Goal: Task Accomplishment & Management: Use online tool/utility

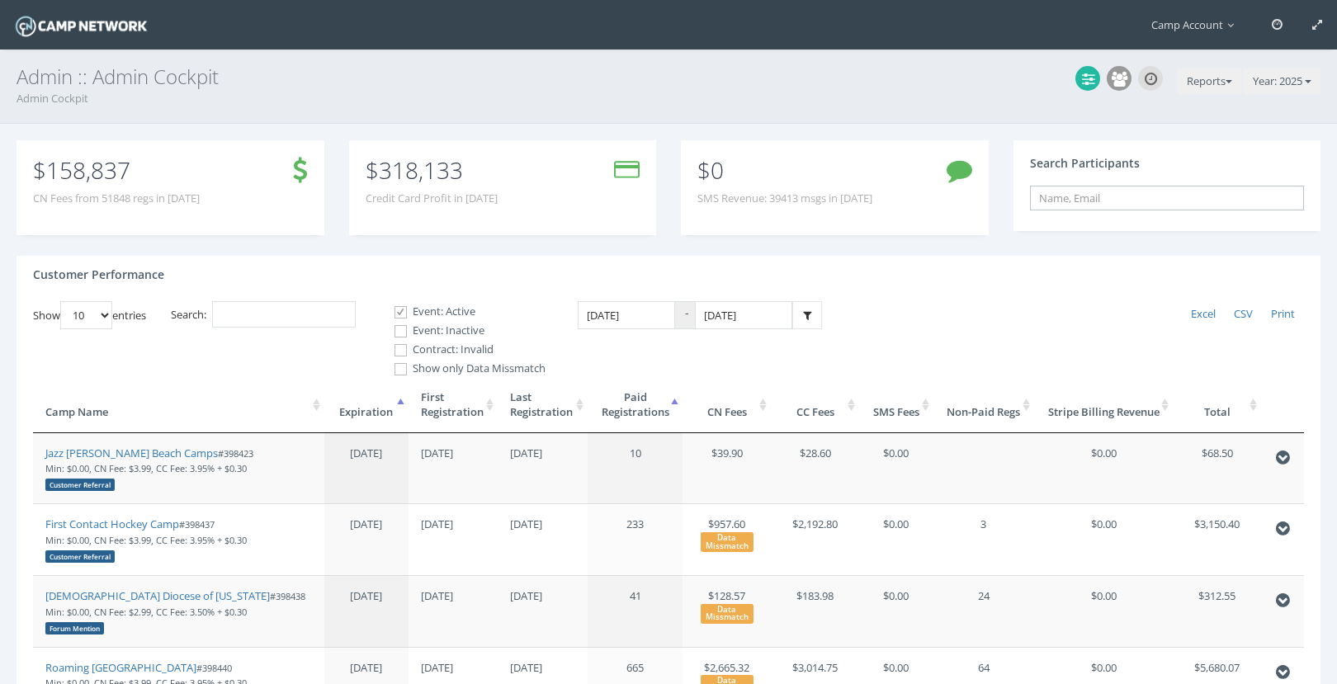
click at [1062, 192] on input "text" at bounding box center [1167, 198] width 275 height 25
paste input "46f2423732ee18f6"
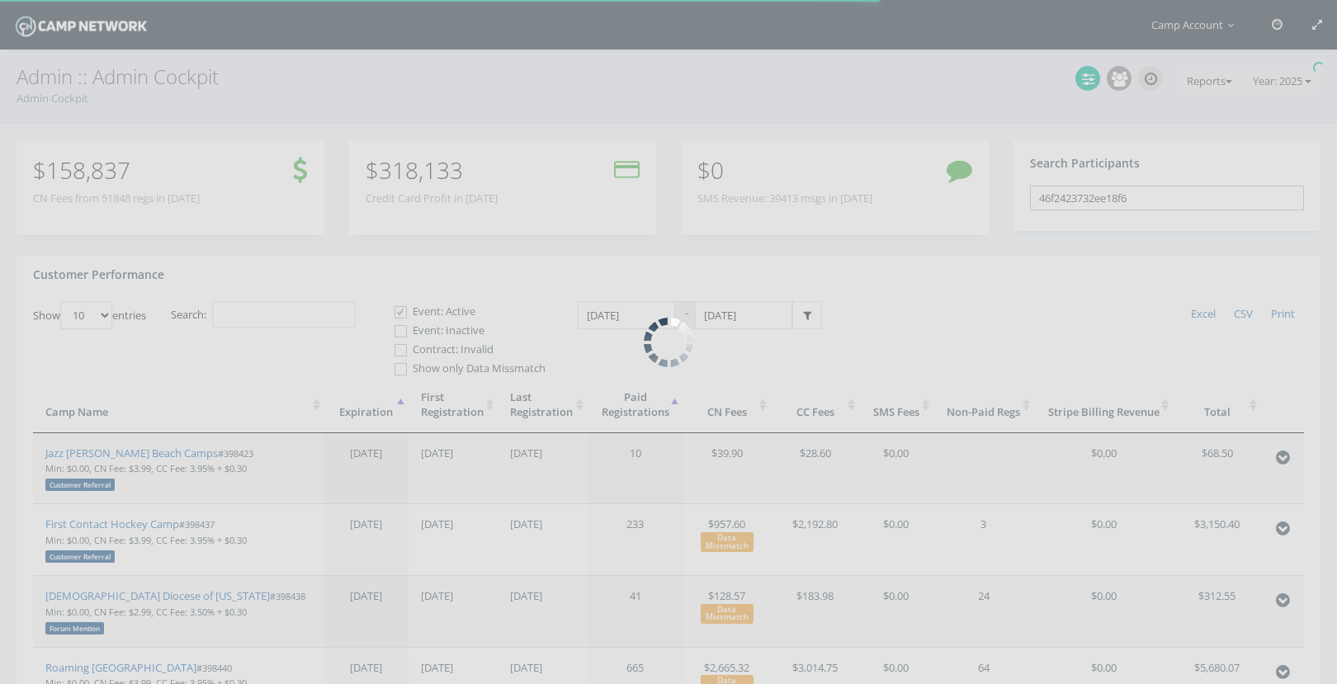
type input "46f2423732ee18f6"
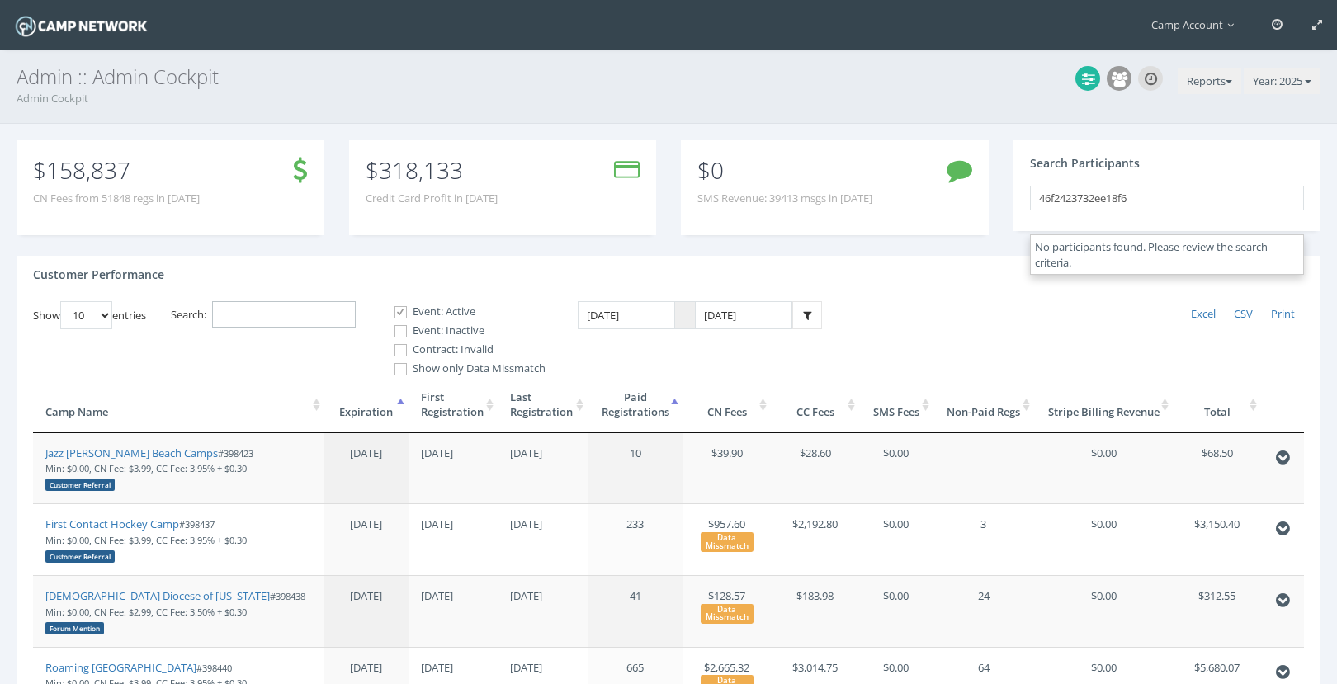
click at [342, 325] on input "Search:" at bounding box center [284, 314] width 144 height 27
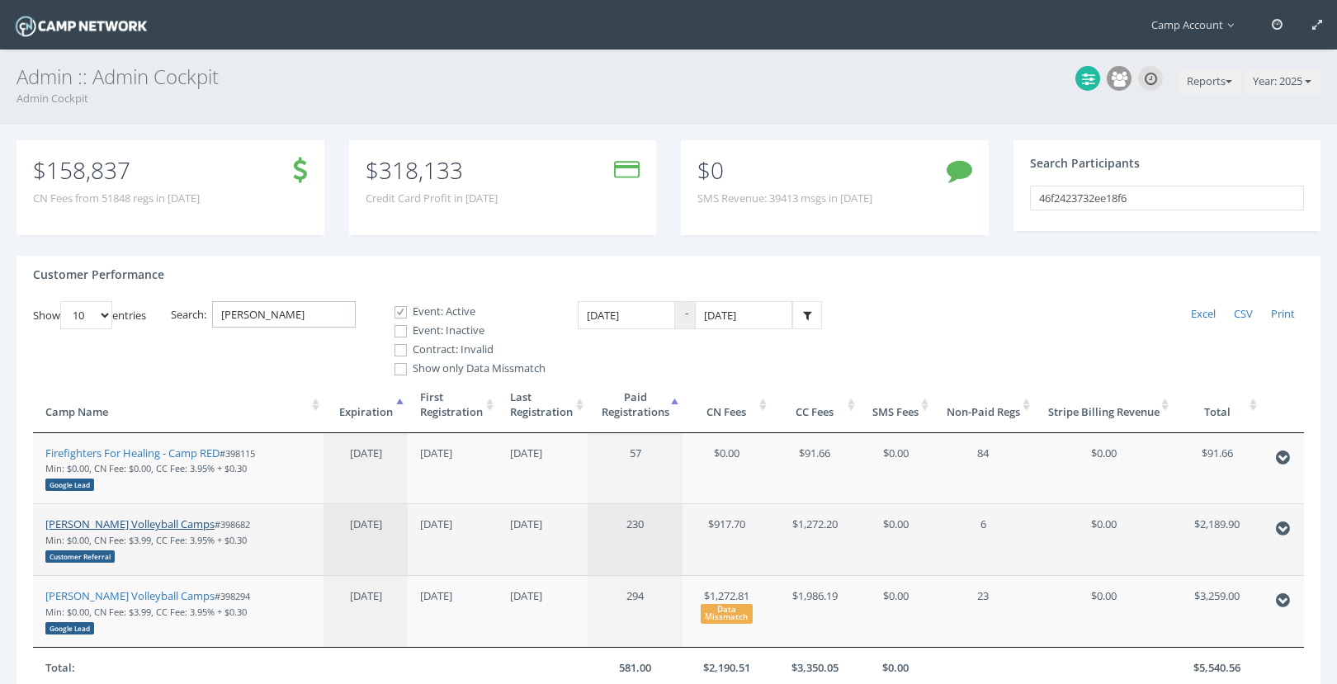
type input "[PERSON_NAME]"
click at [177, 527] on link "Jeff Hulsmeyer Volleyball Camps" at bounding box center [129, 524] width 169 height 15
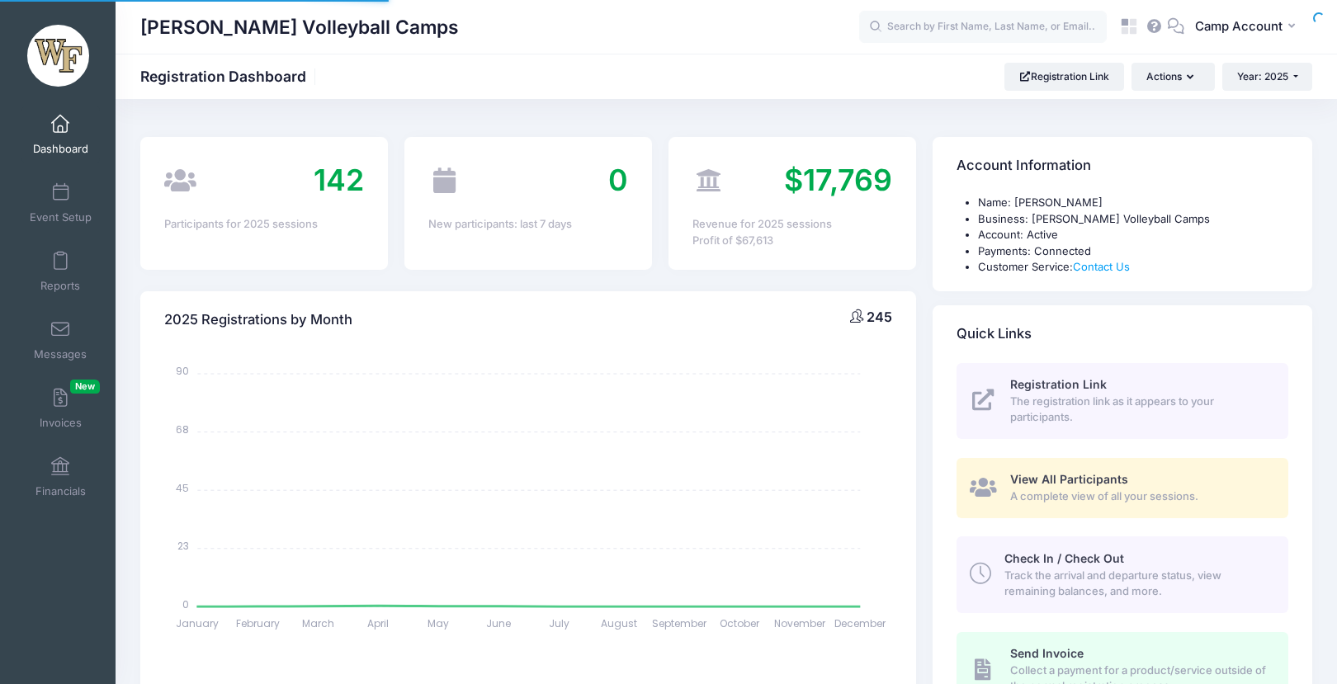
select select
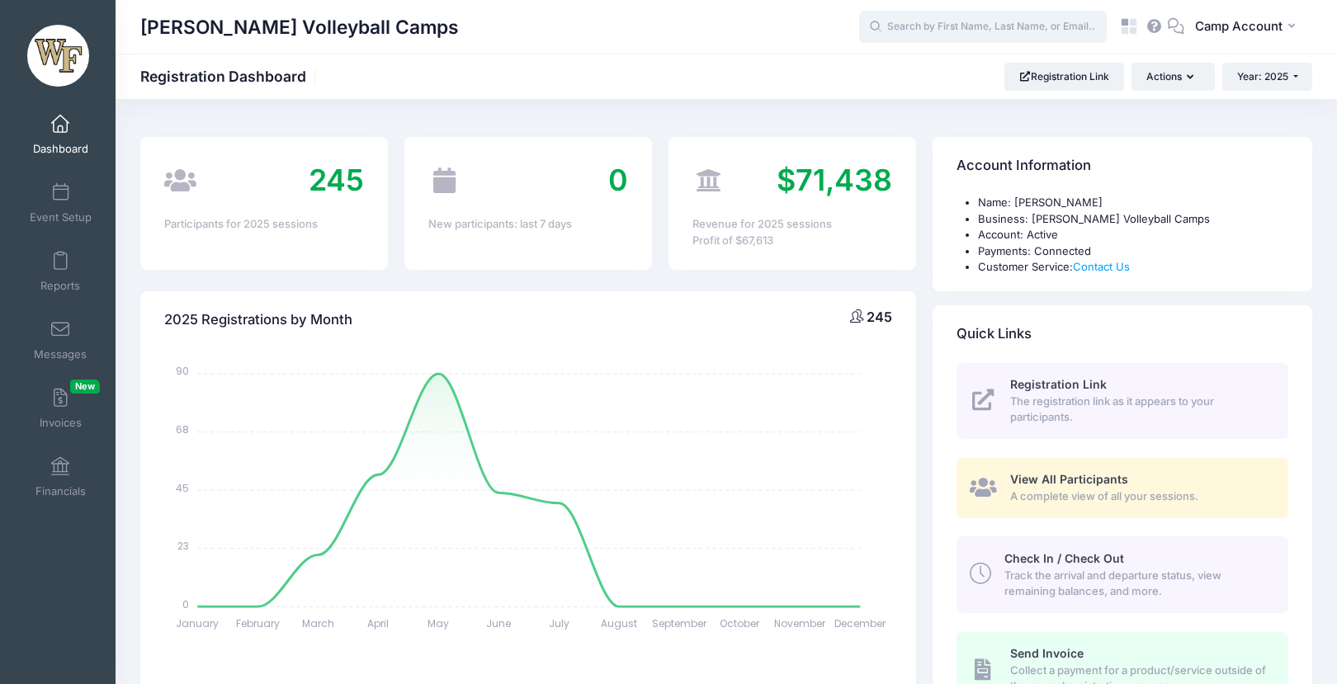
click at [905, 24] on input "text" at bounding box center [983, 27] width 248 height 33
paste input "46f2423732ee18f6"
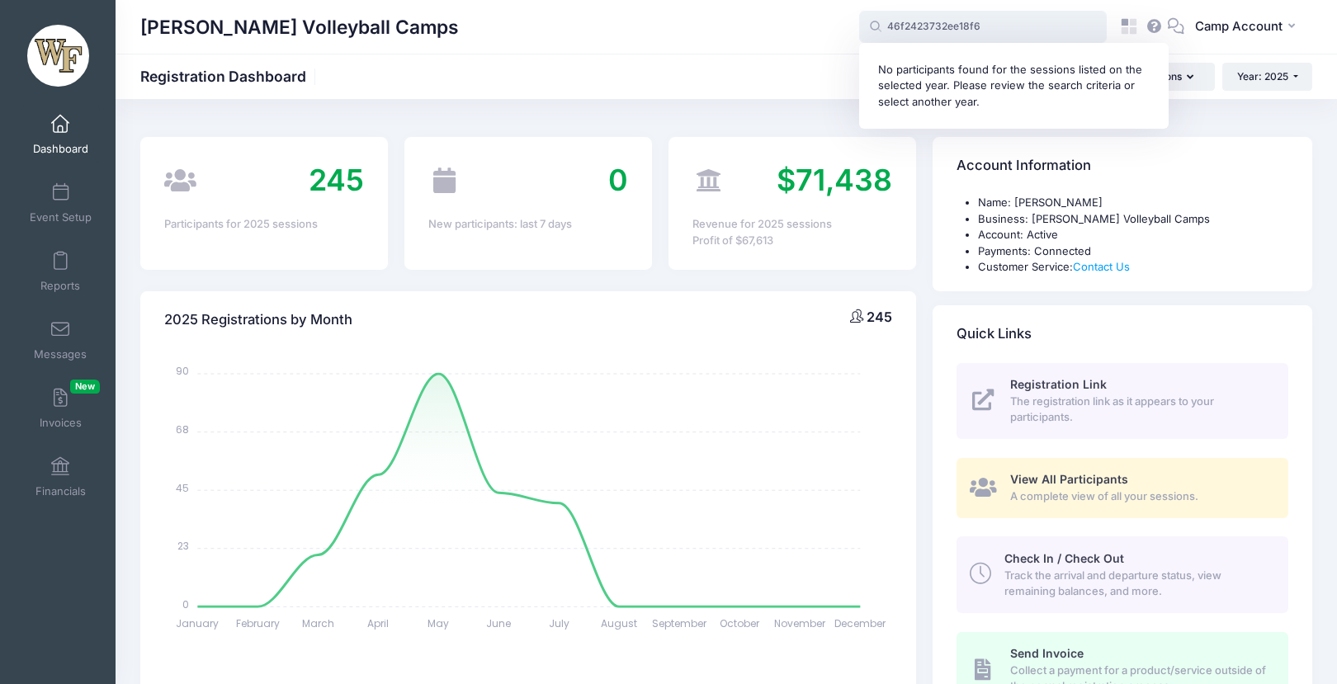
type input "46f2423732ee18f6"
click at [1129, 23] on icon at bounding box center [1129, 26] width 19 height 19
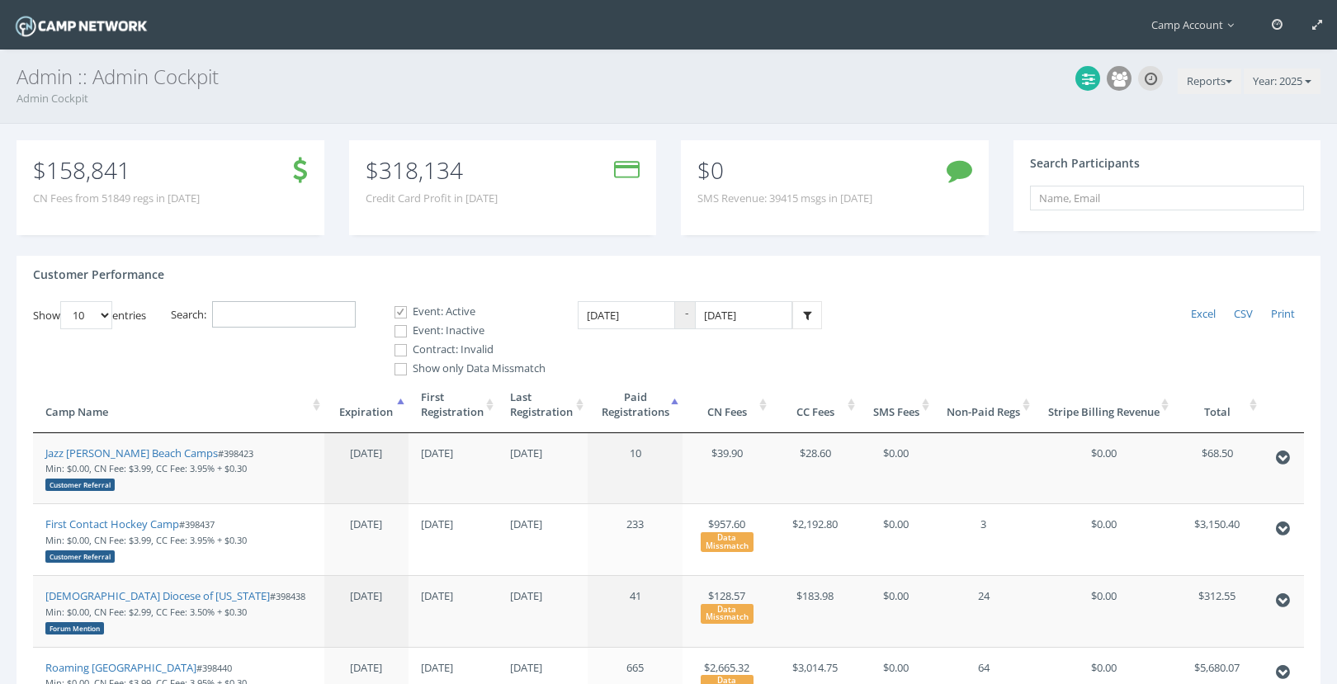
click at [307, 314] on input "Search:" at bounding box center [284, 314] width 144 height 27
paste input "398294"
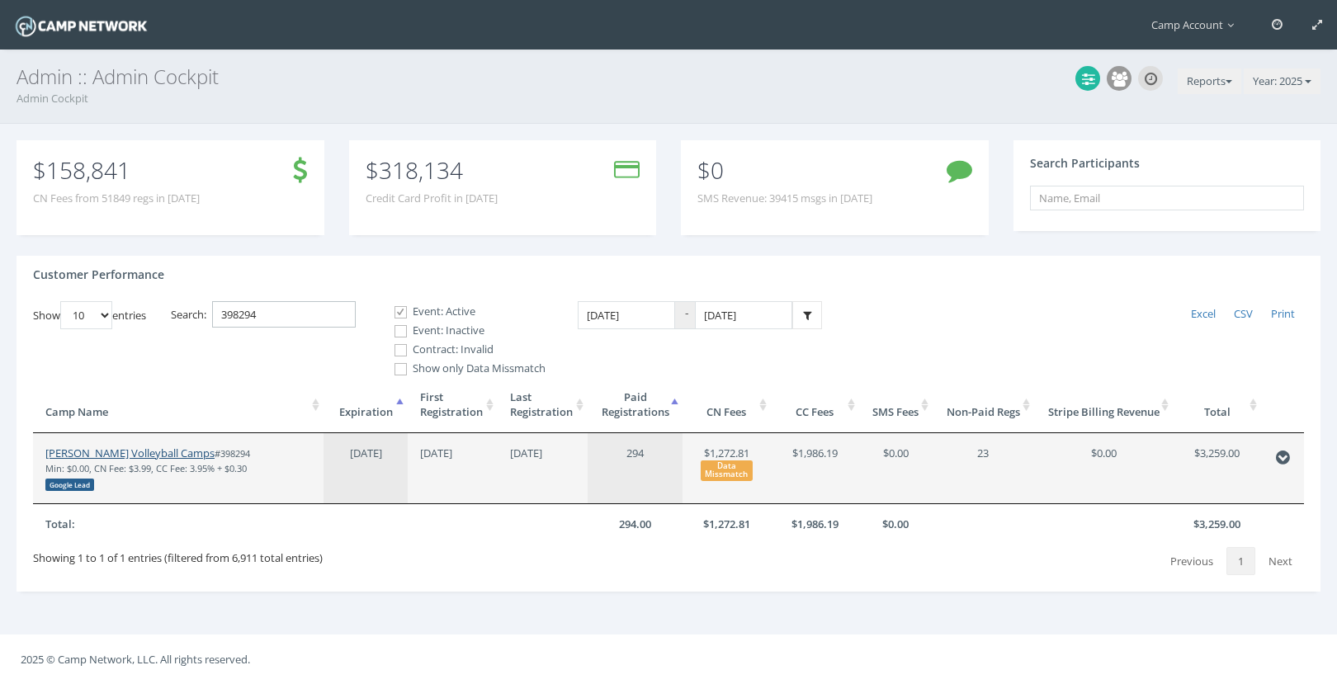
type input "398294"
click at [138, 455] on link "[PERSON_NAME] Volleyball Camps" at bounding box center [129, 453] width 169 height 15
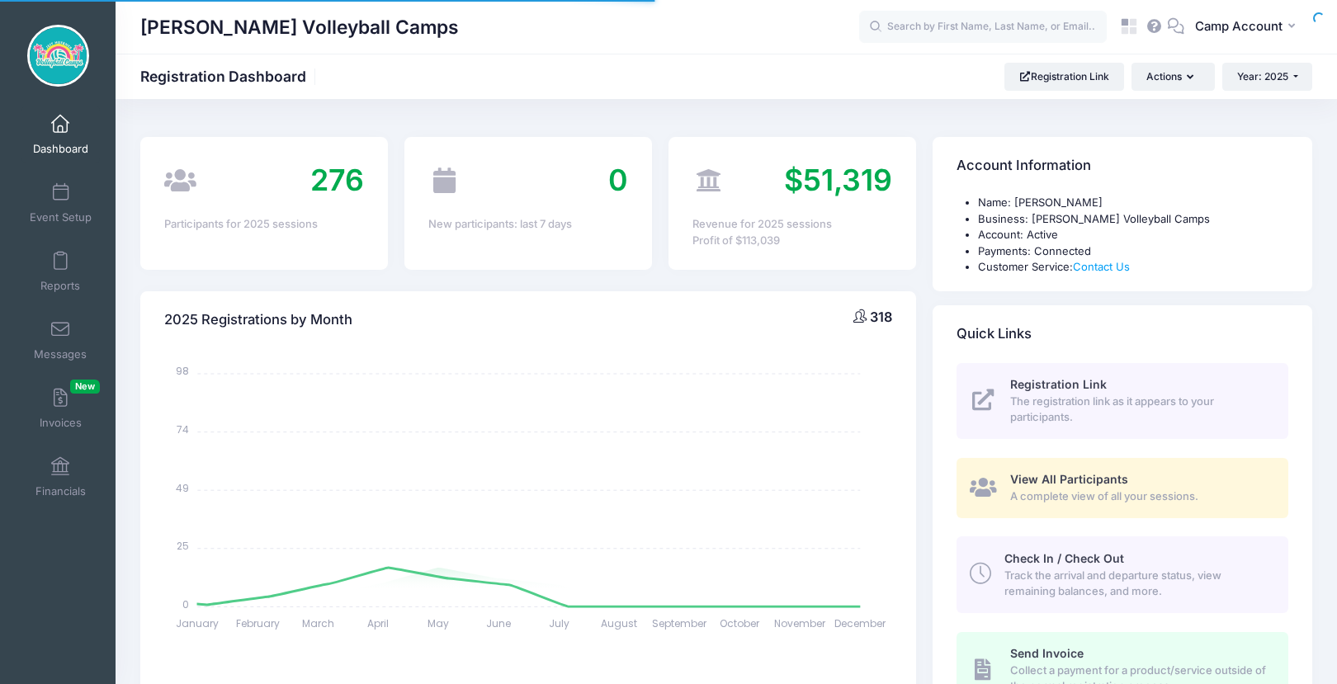
select select
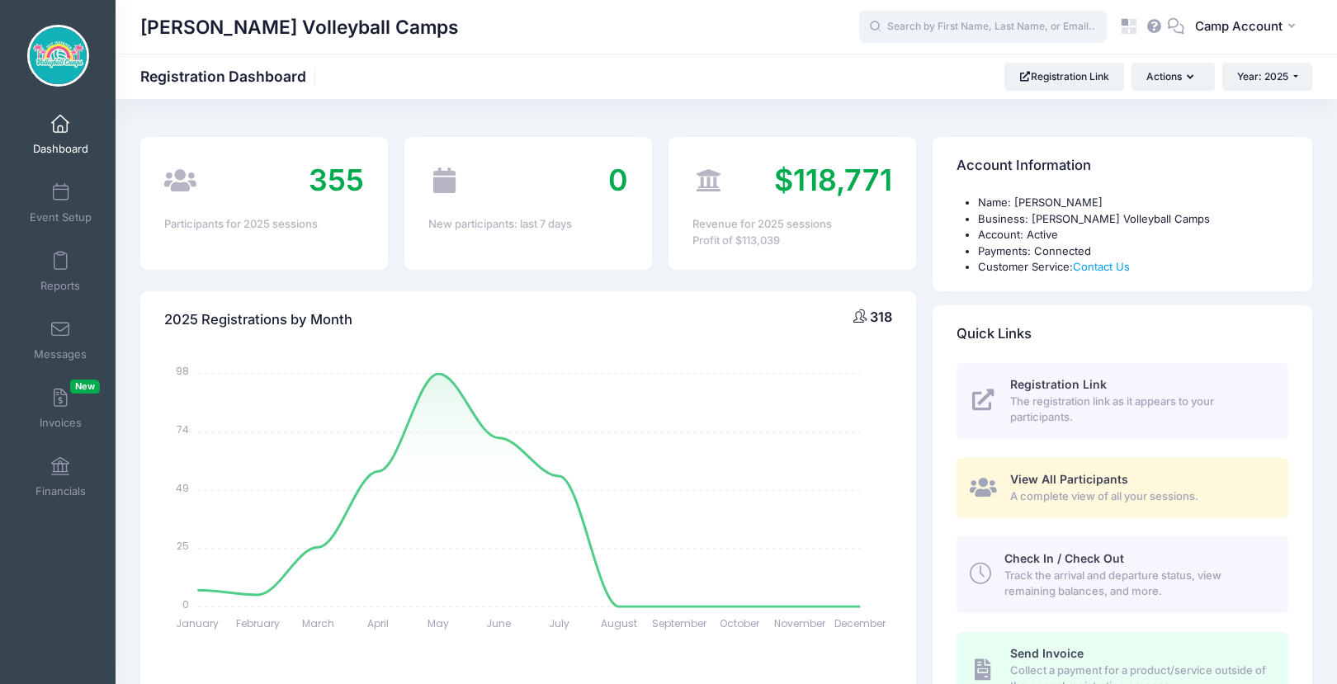
click at [948, 30] on input "text" at bounding box center [983, 27] width 248 height 33
paste input "46f2423732ee18f6"
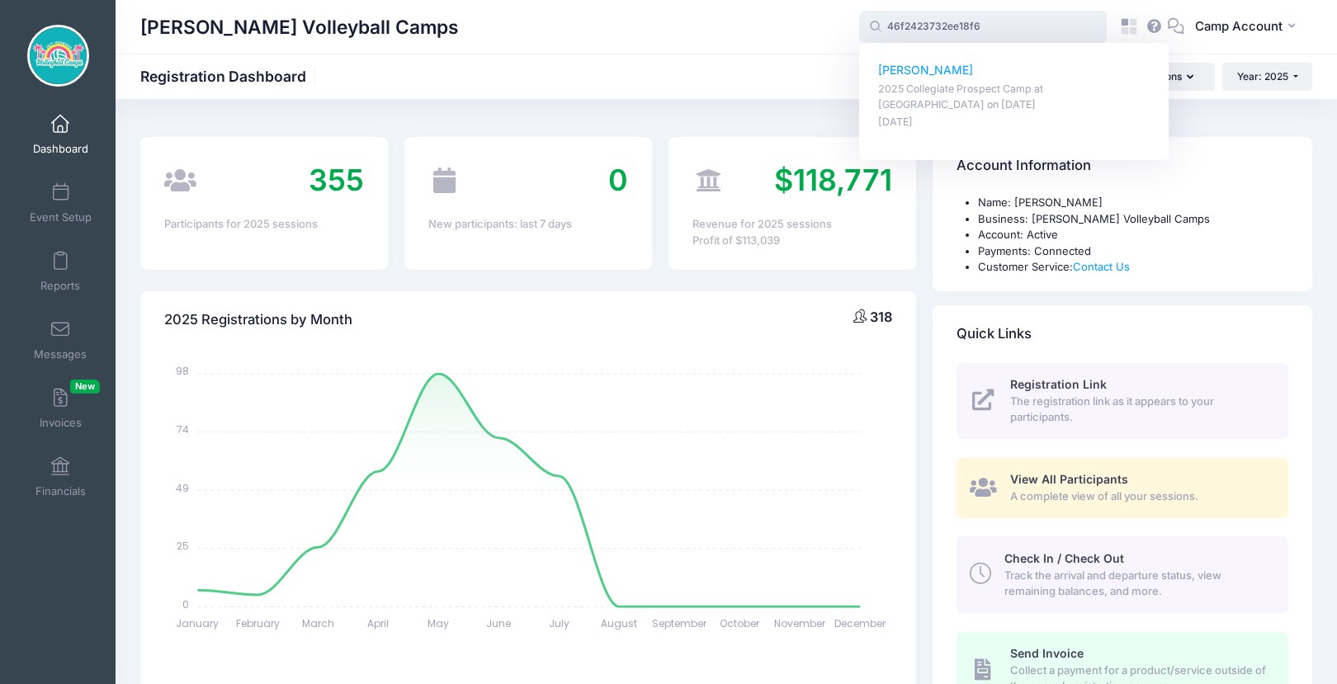
click at [953, 79] on div "Andy Naughton 2025 Collegiate Prospect Camp at Palm Beach Atlantic University o…" at bounding box center [1014, 96] width 272 height 69
type input "Andy Naughton (2025 Collegiate Prospect Camp at Palm Beach Atlantic University,…"
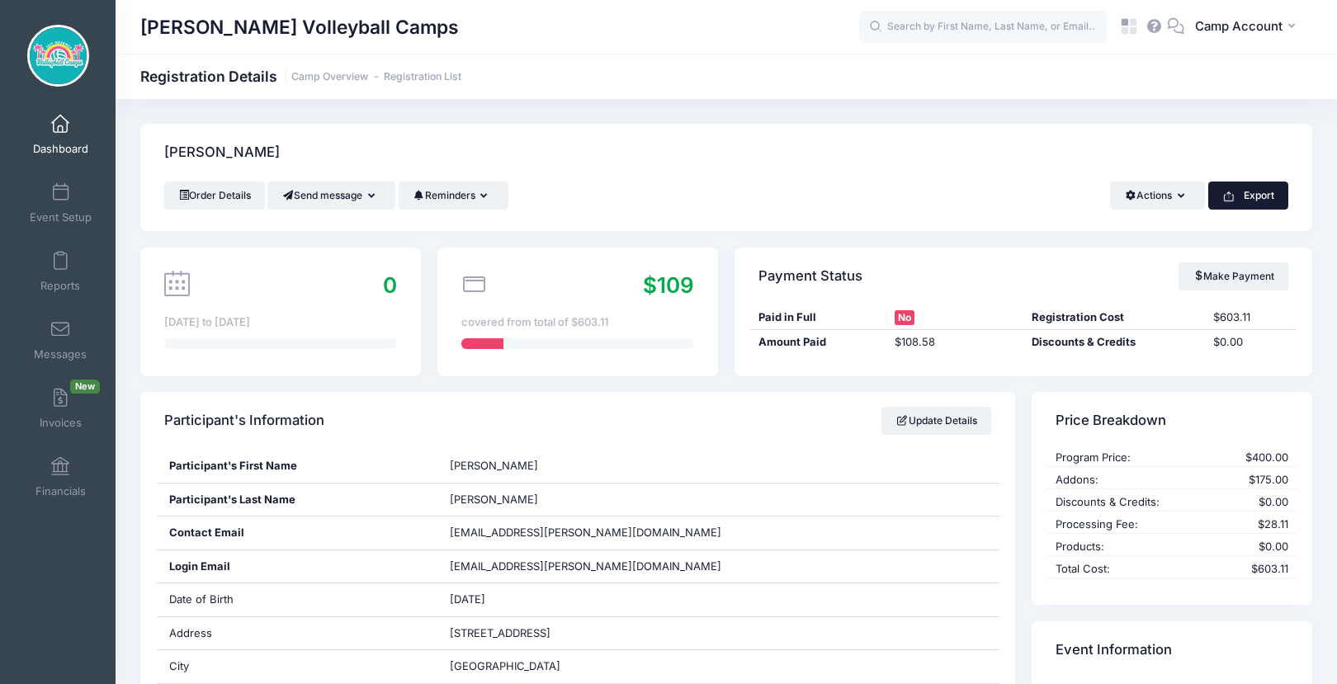
click at [1282, 199] on button "Export" at bounding box center [1248, 196] width 80 height 28
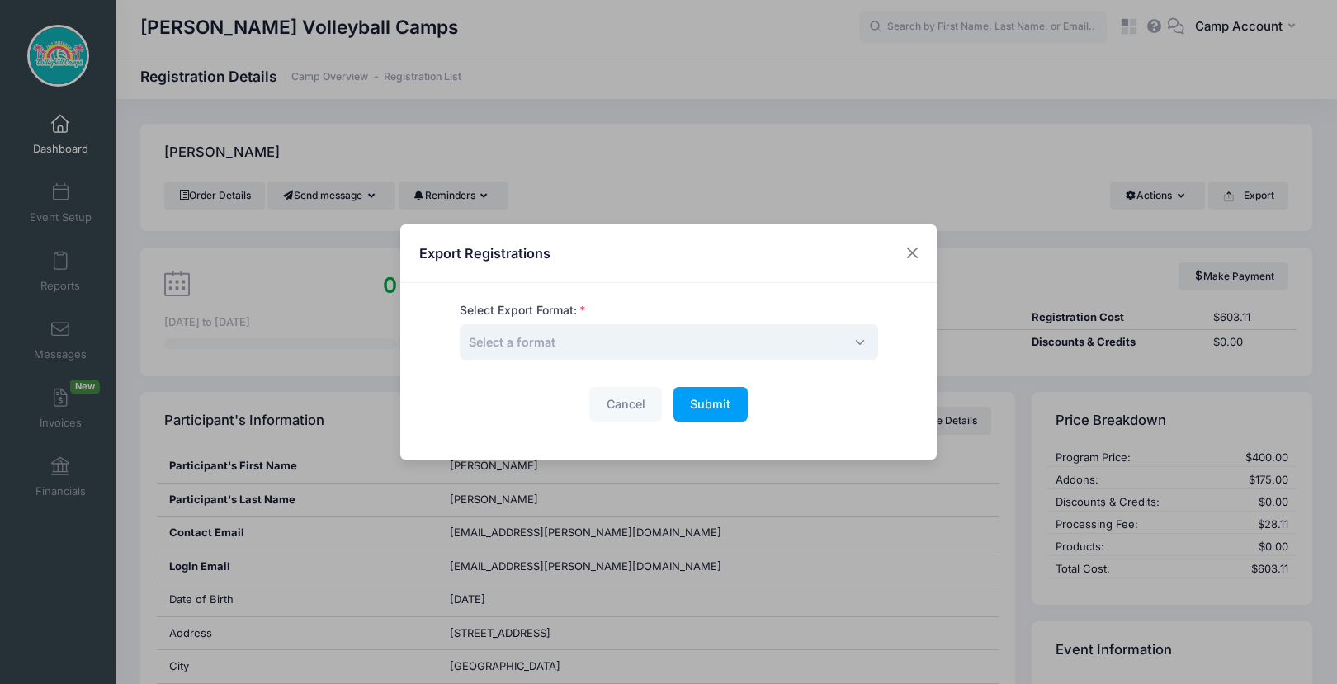
click at [828, 335] on span "Select a format" at bounding box center [669, 341] width 418 height 35
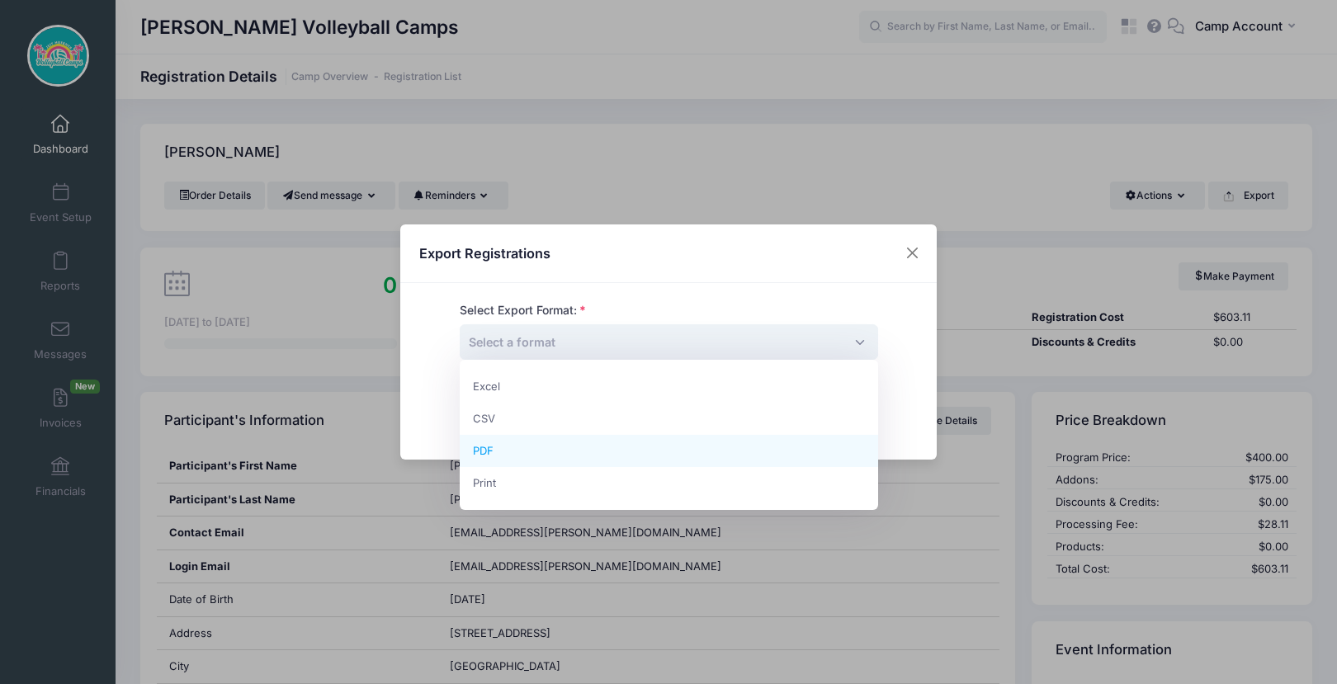
select select "pdf"
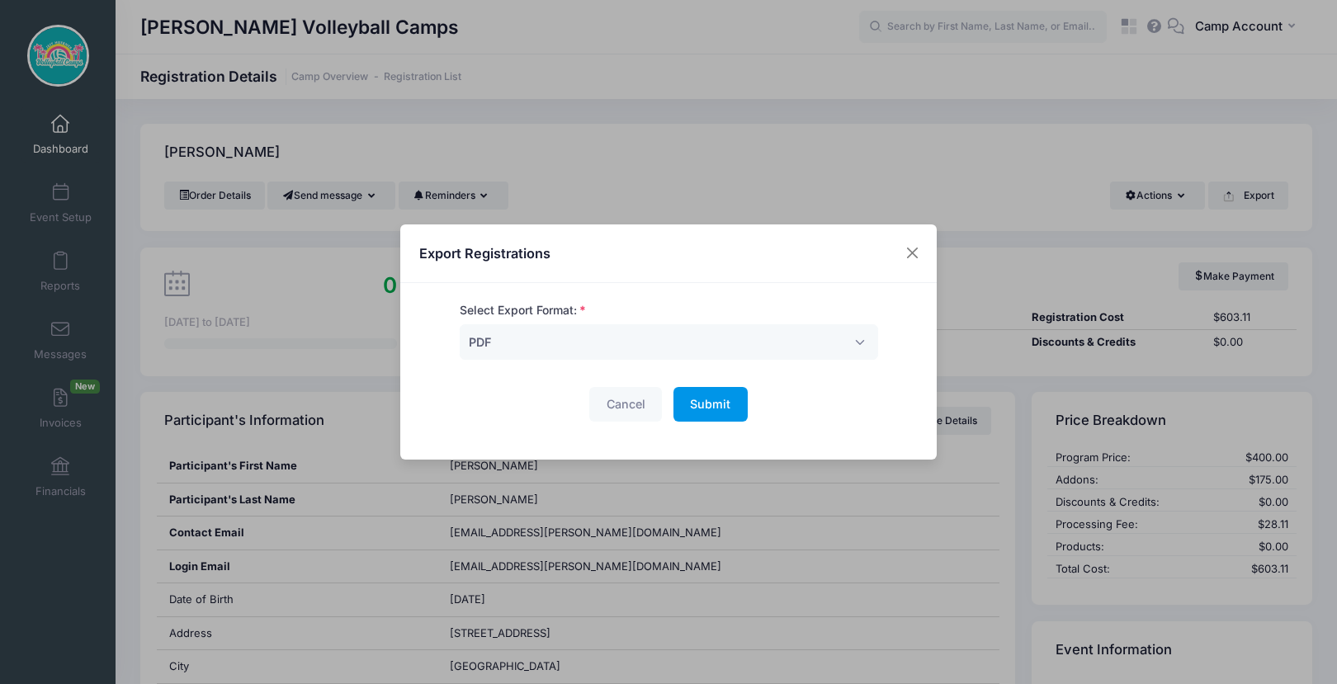
click at [708, 418] on button "Submit Please wait..." at bounding box center [711, 404] width 74 height 35
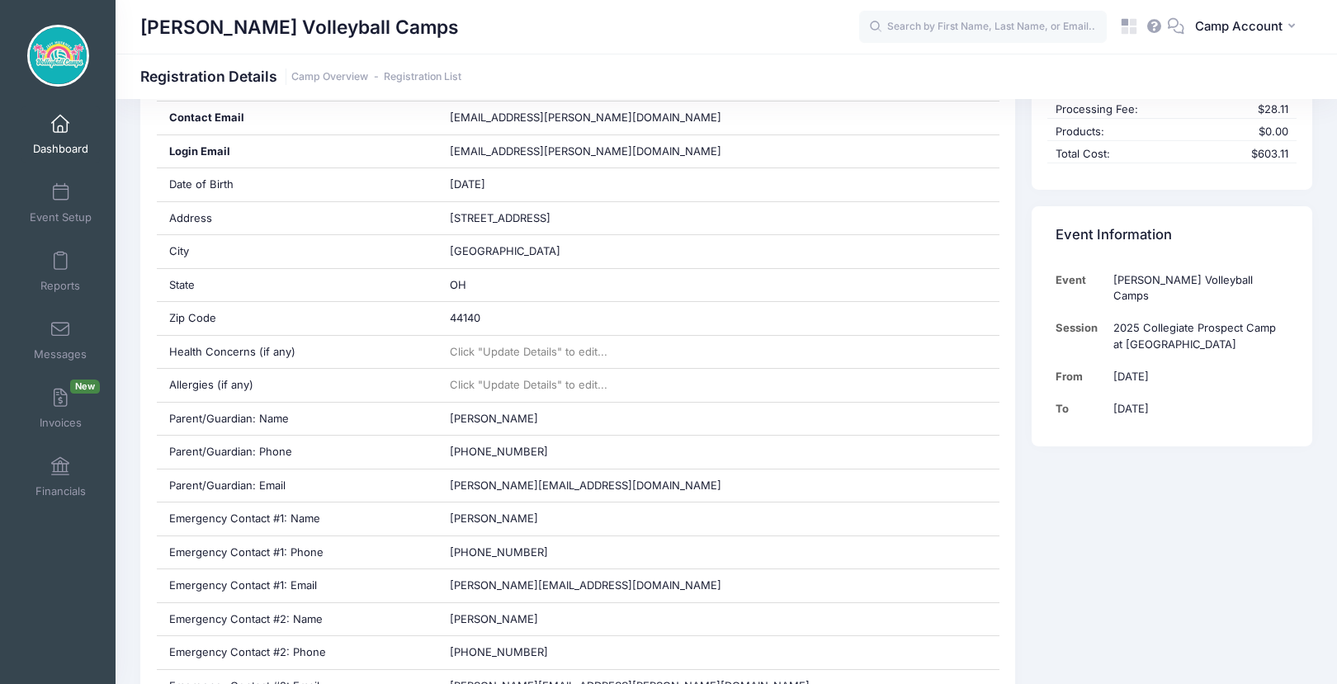
scroll to position [308, 0]
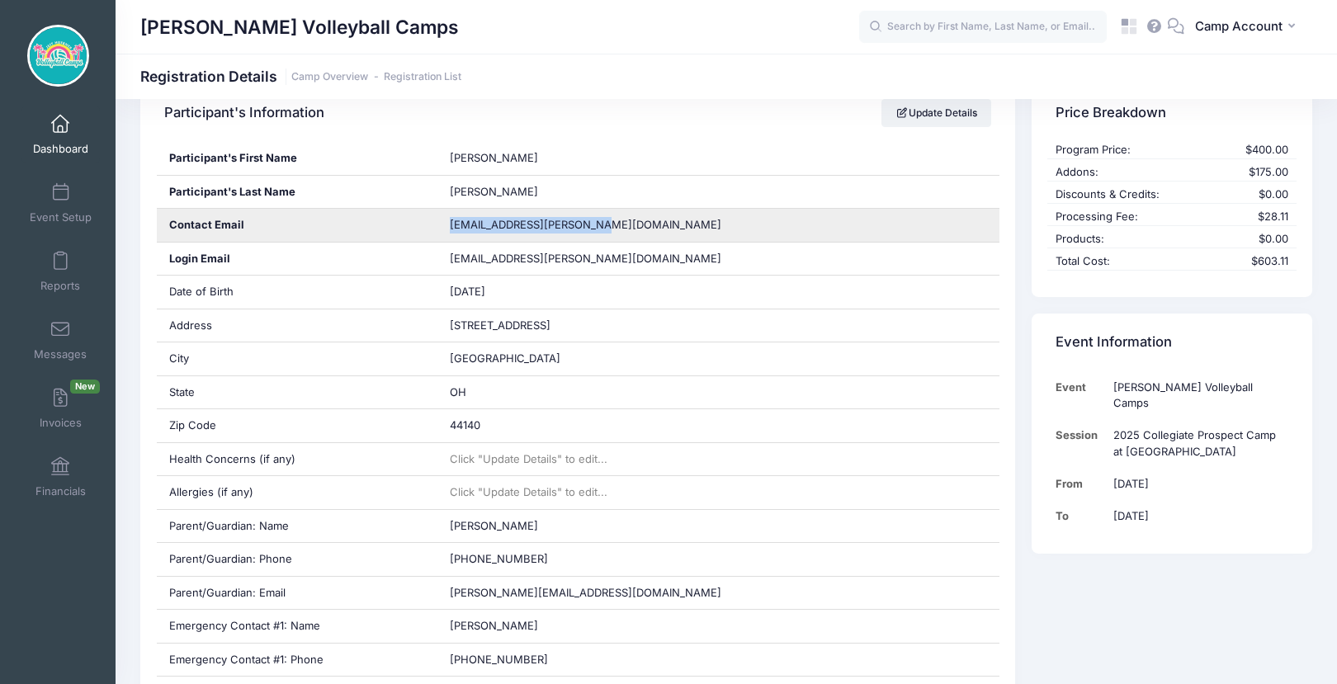
drag, startPoint x: 594, startPoint y: 226, endPoint x: 450, endPoint y: 227, distance: 144.4
click at [450, 227] on div "[EMAIL_ADDRESS][PERSON_NAME][DOMAIN_NAME]" at bounding box center [718, 225] width 562 height 33
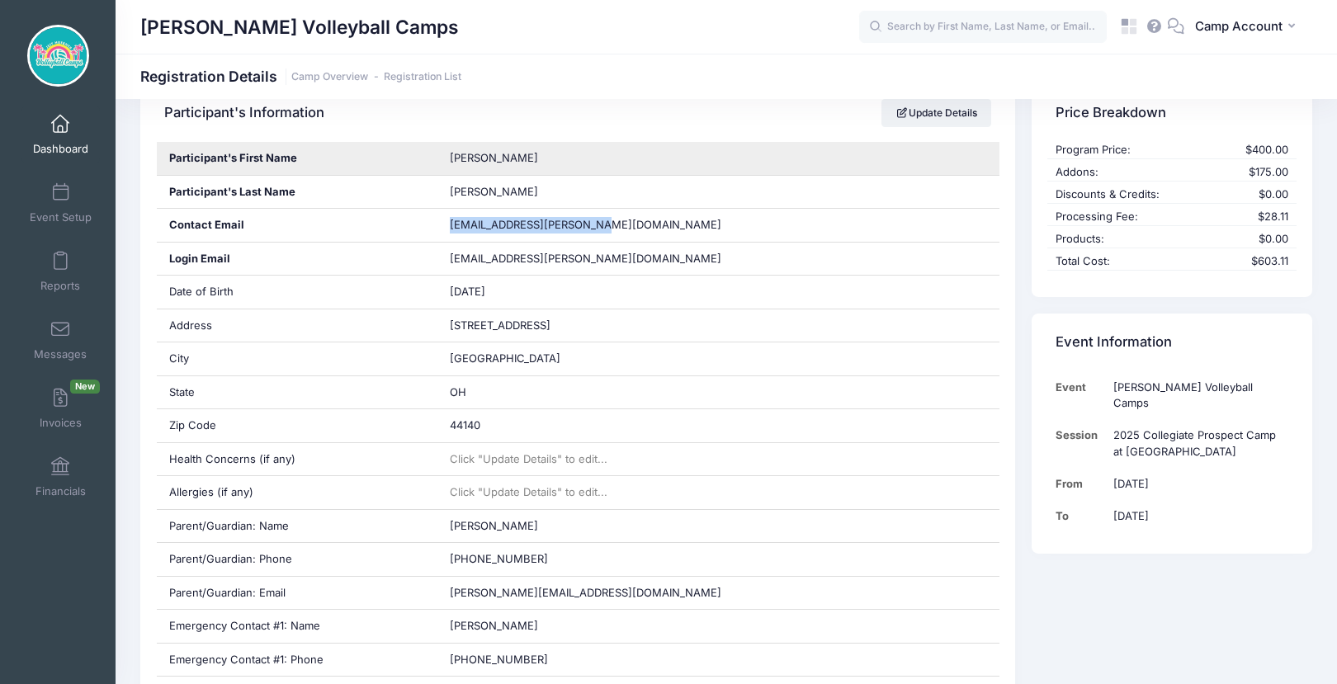
copy span "[EMAIL_ADDRESS][PERSON_NAME][DOMAIN_NAME]"
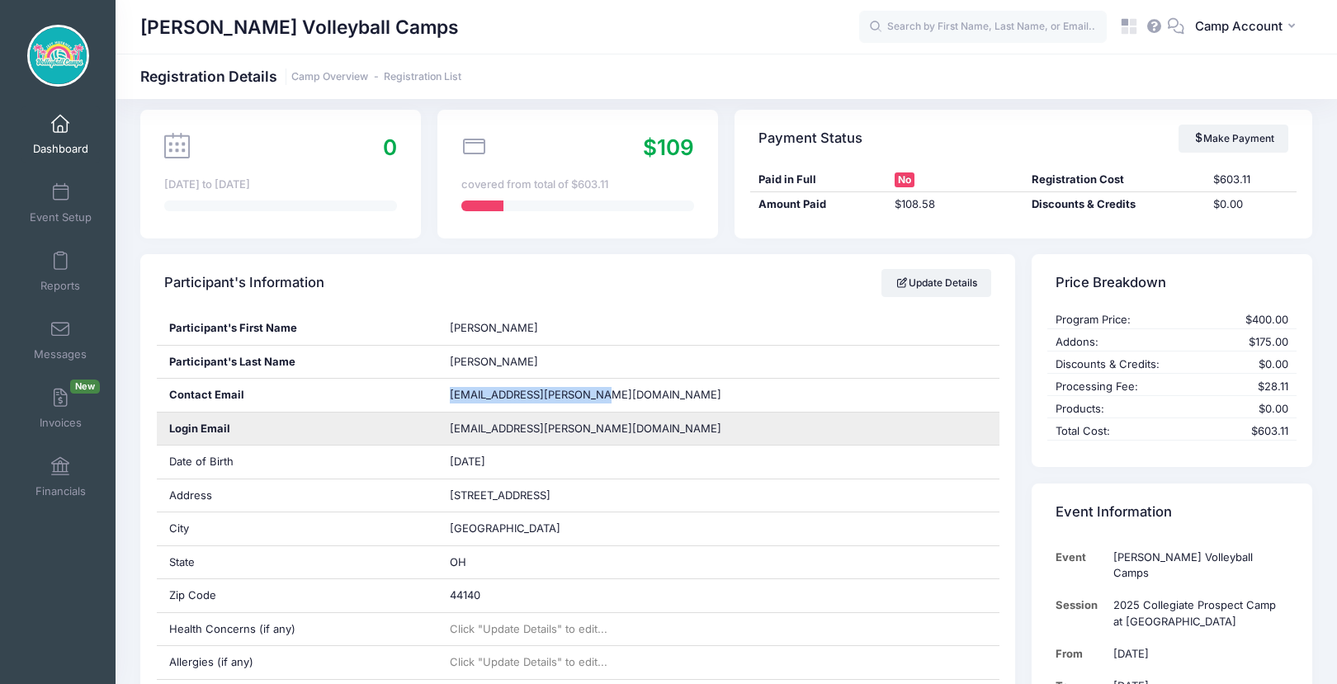
scroll to position [0, 0]
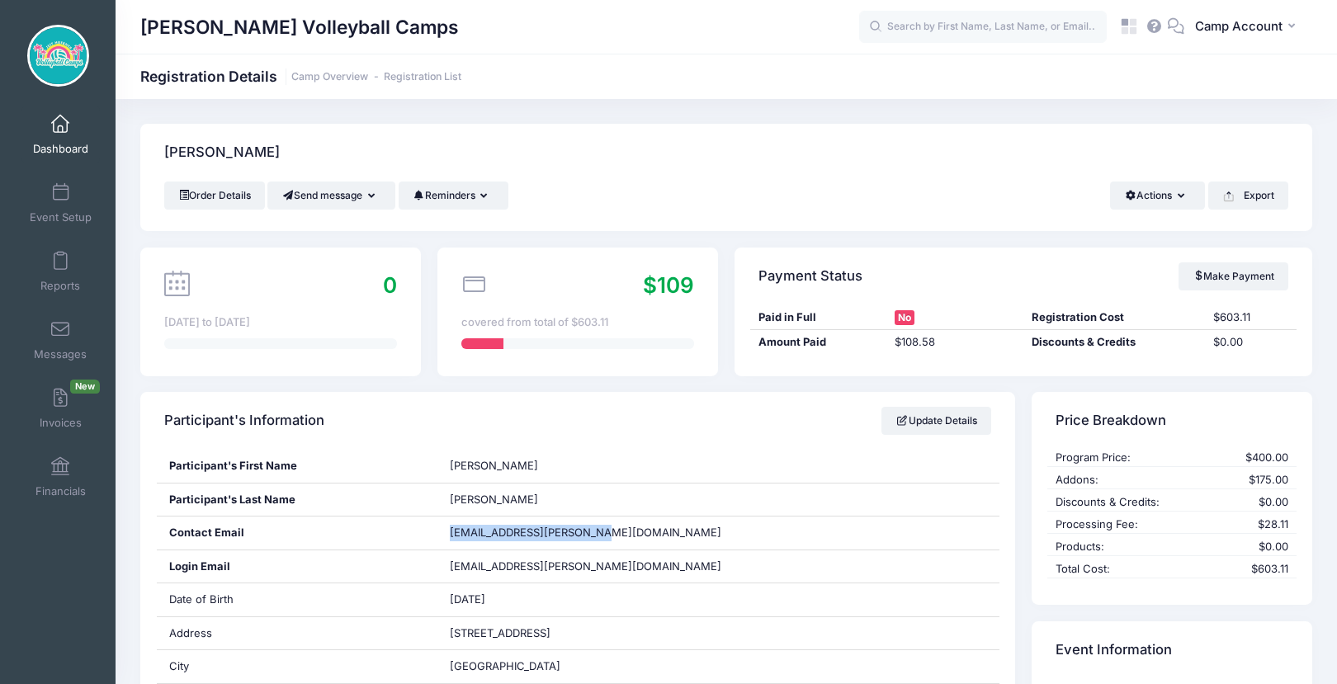
drag, startPoint x: 430, startPoint y: 30, endPoint x: 144, endPoint y: 33, distance: 286.4
click at [144, 33] on div "[PERSON_NAME] Volleyball Camps" at bounding box center [499, 27] width 719 height 38
copy h1 "[PERSON_NAME] Volleyball Camps"
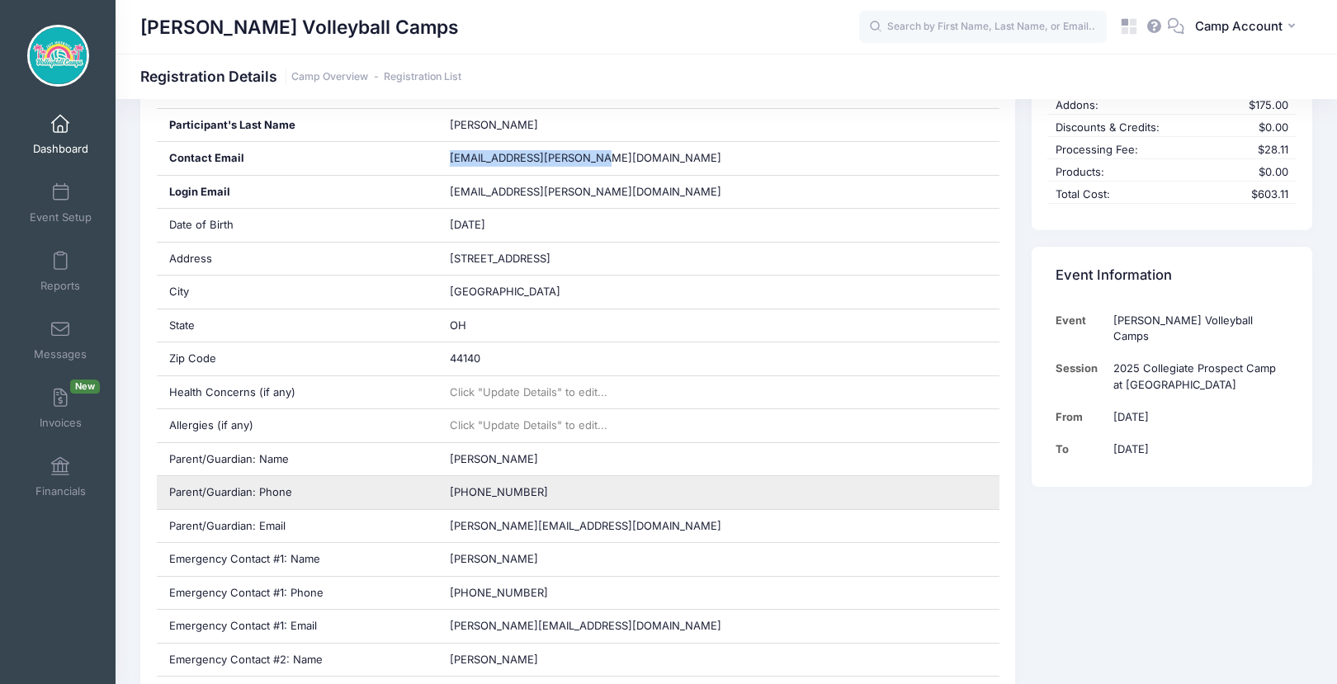
scroll to position [395, 0]
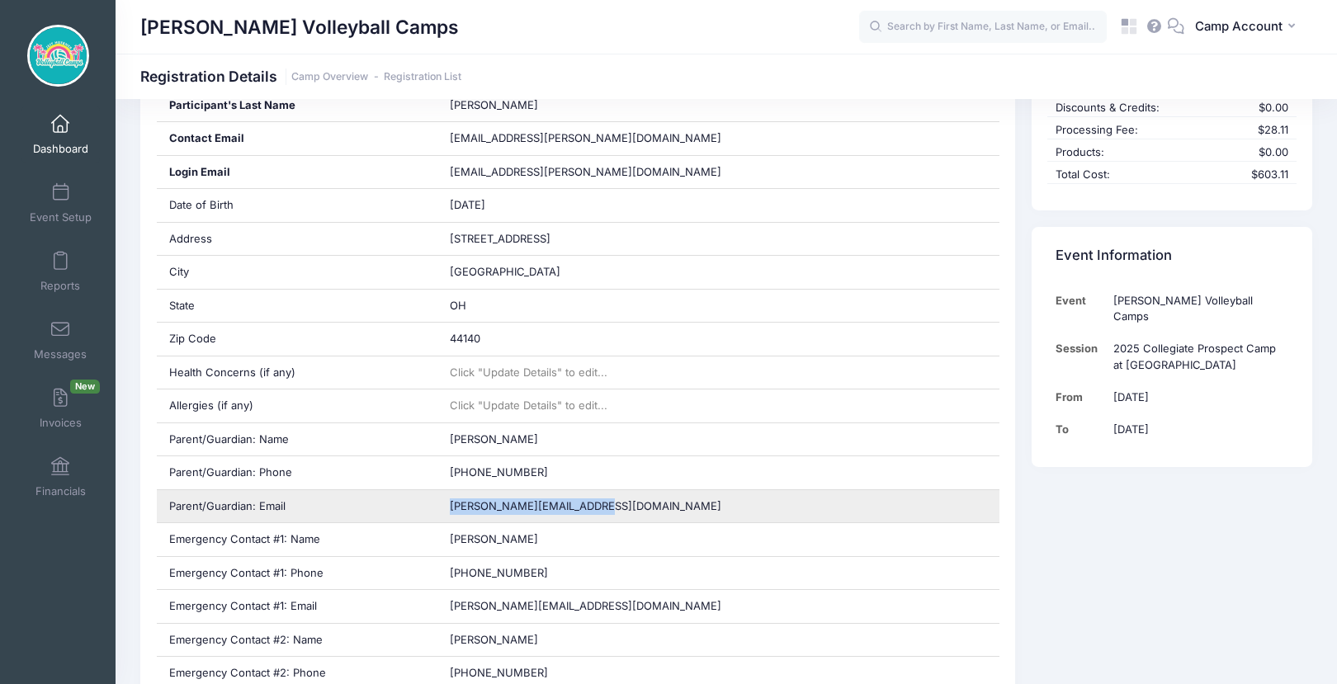
drag, startPoint x: 598, startPoint y: 508, endPoint x: 447, endPoint y: 508, distance: 151.0
click at [447, 508] on div "[PERSON_NAME][EMAIL_ADDRESS][DOMAIN_NAME]" at bounding box center [718, 506] width 562 height 33
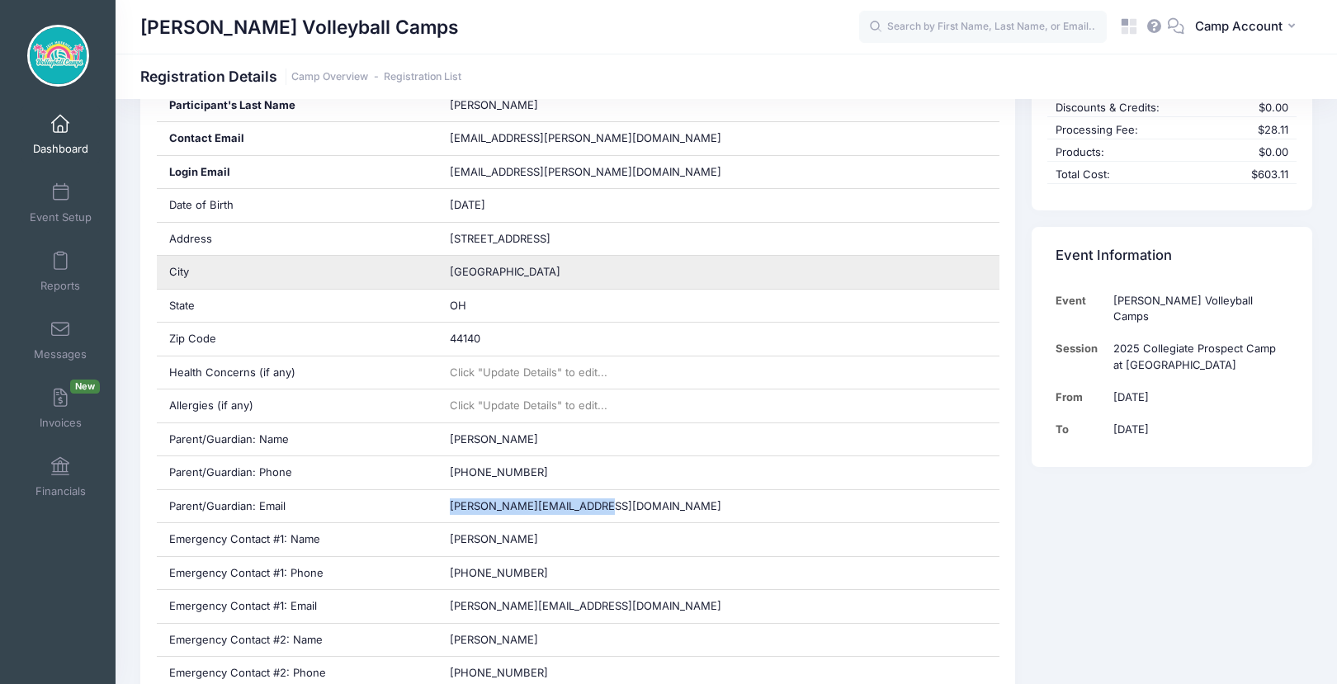
copy span "[PERSON_NAME][EMAIL_ADDRESS][DOMAIN_NAME]"
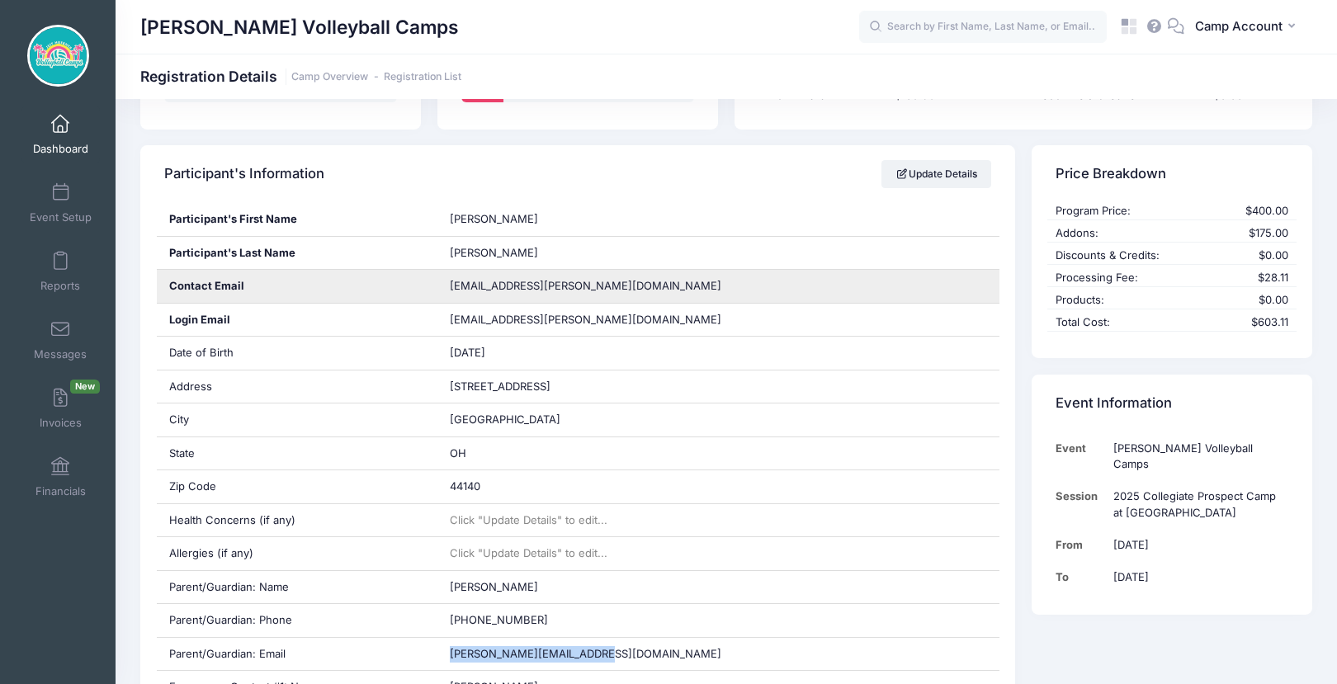
scroll to position [0, 0]
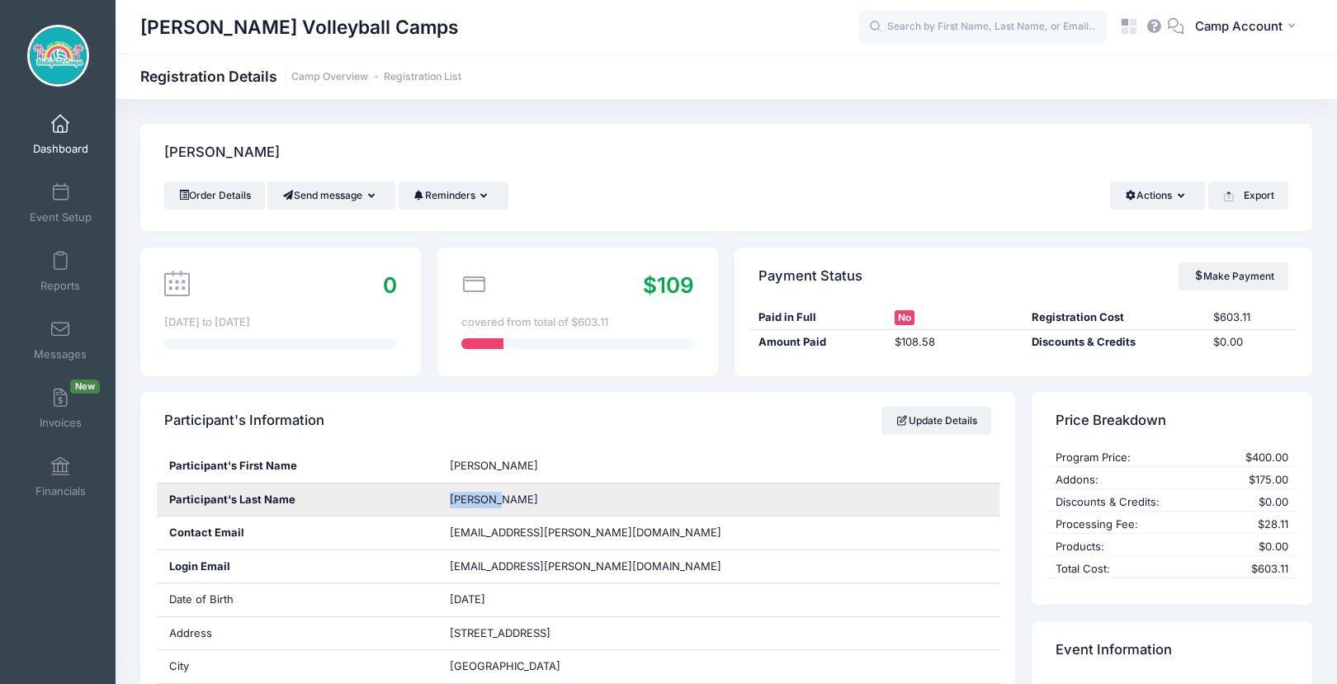
drag, startPoint x: 511, startPoint y: 501, endPoint x: 453, endPoint y: 502, distance: 57.8
click at [453, 502] on div "[PERSON_NAME]" at bounding box center [718, 500] width 562 height 33
copy span "[PERSON_NAME]"
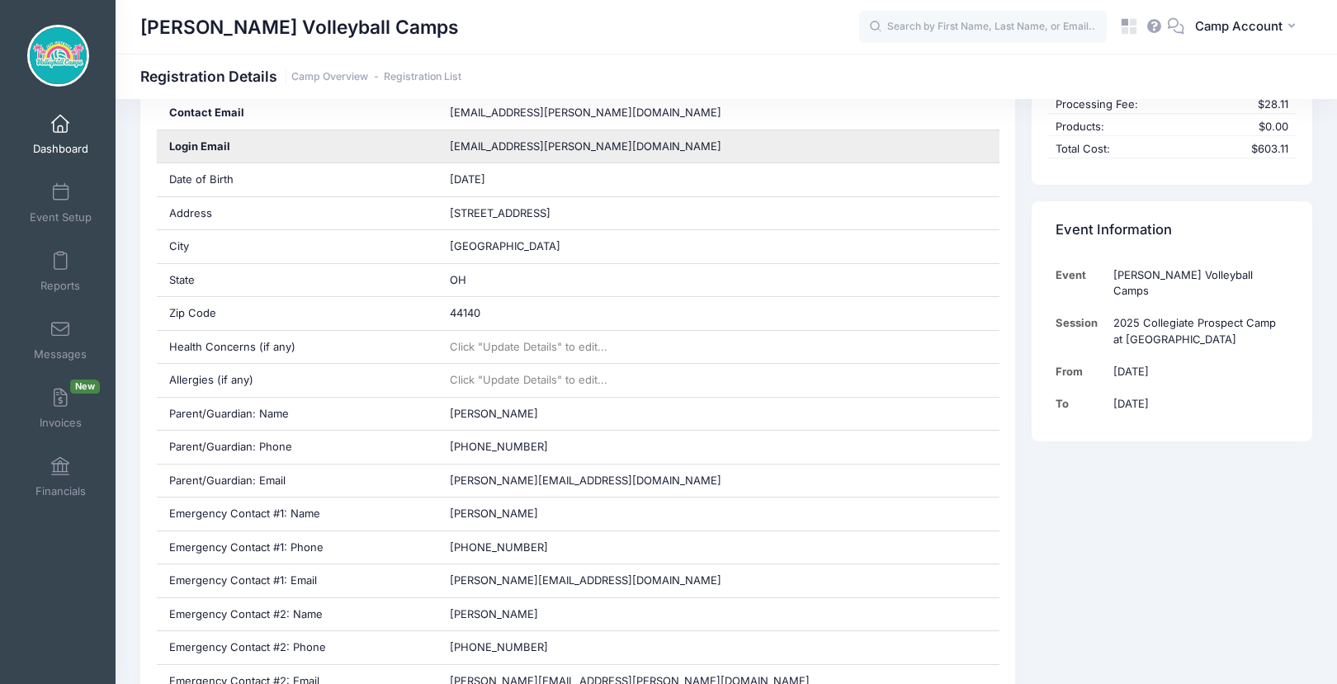
scroll to position [423, 0]
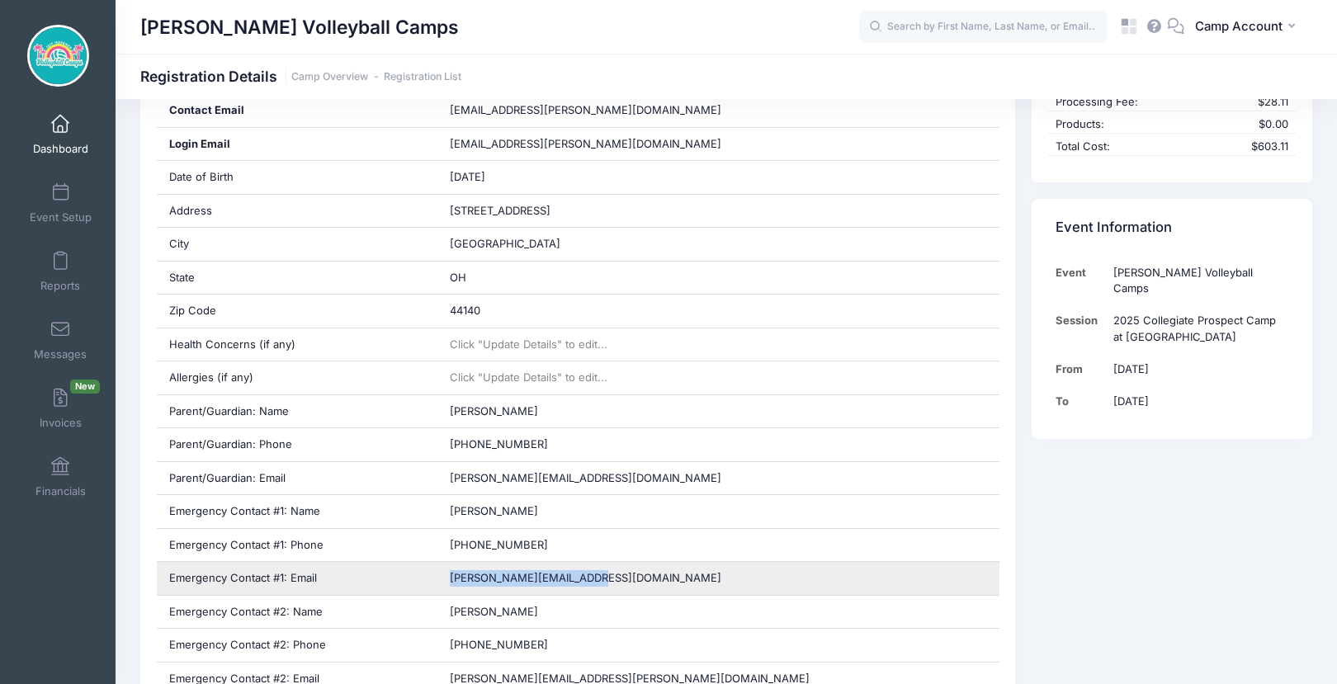
drag, startPoint x: 589, startPoint y: 581, endPoint x: 449, endPoint y: 581, distance: 139.5
click at [449, 581] on div "[PERSON_NAME][EMAIL_ADDRESS][DOMAIN_NAME]" at bounding box center [718, 578] width 562 height 33
copy span "[PERSON_NAME][EMAIL_ADDRESS][DOMAIN_NAME]"
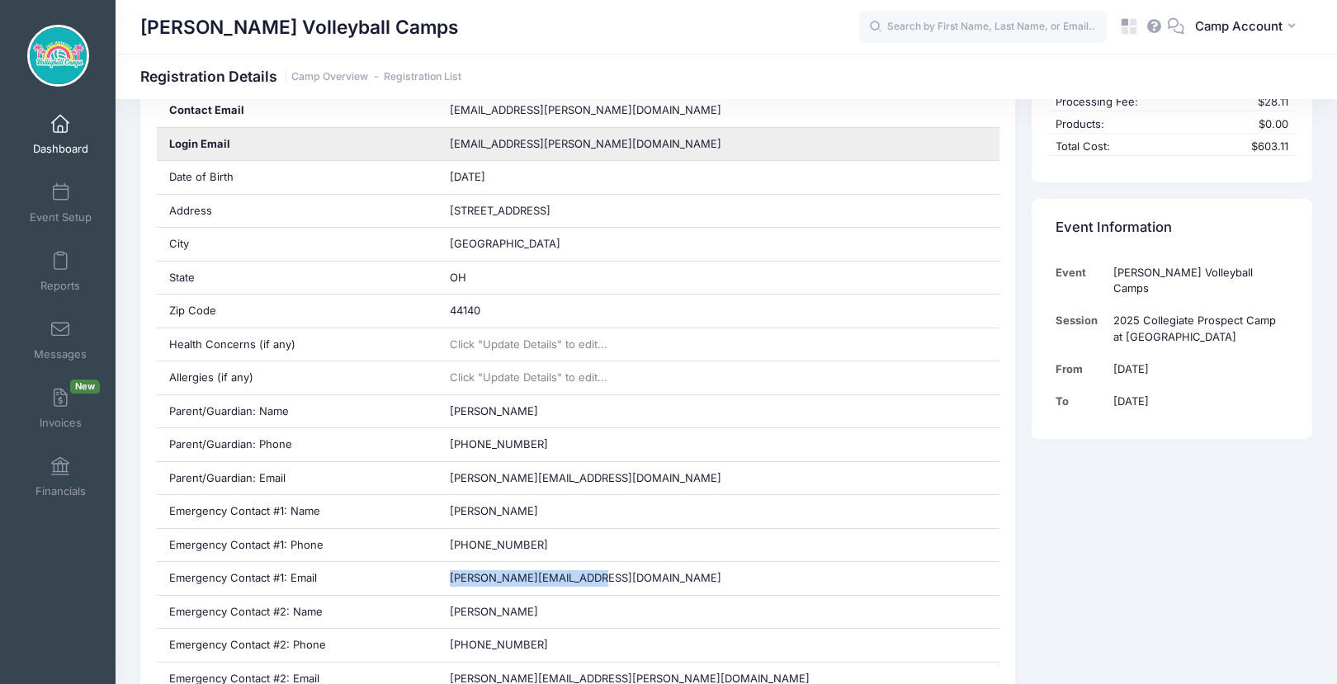
scroll to position [0, 0]
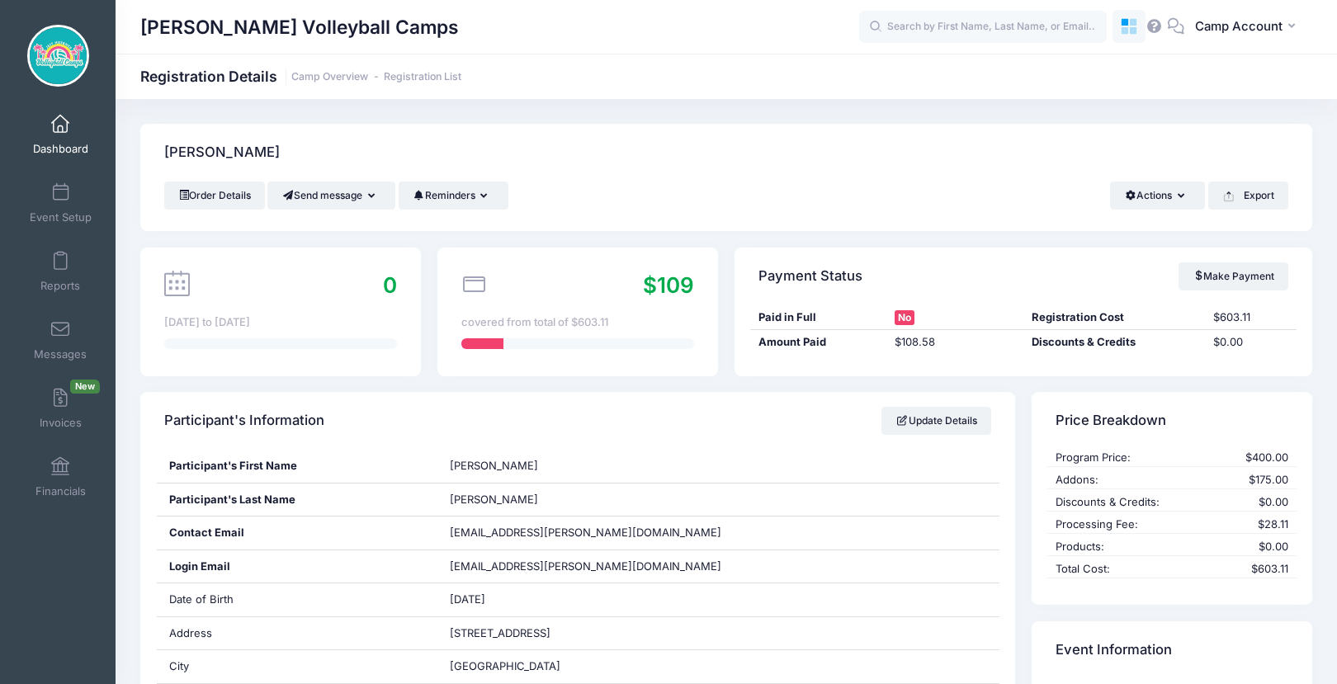
click at [1136, 22] on icon at bounding box center [1133, 22] width 7 height 7
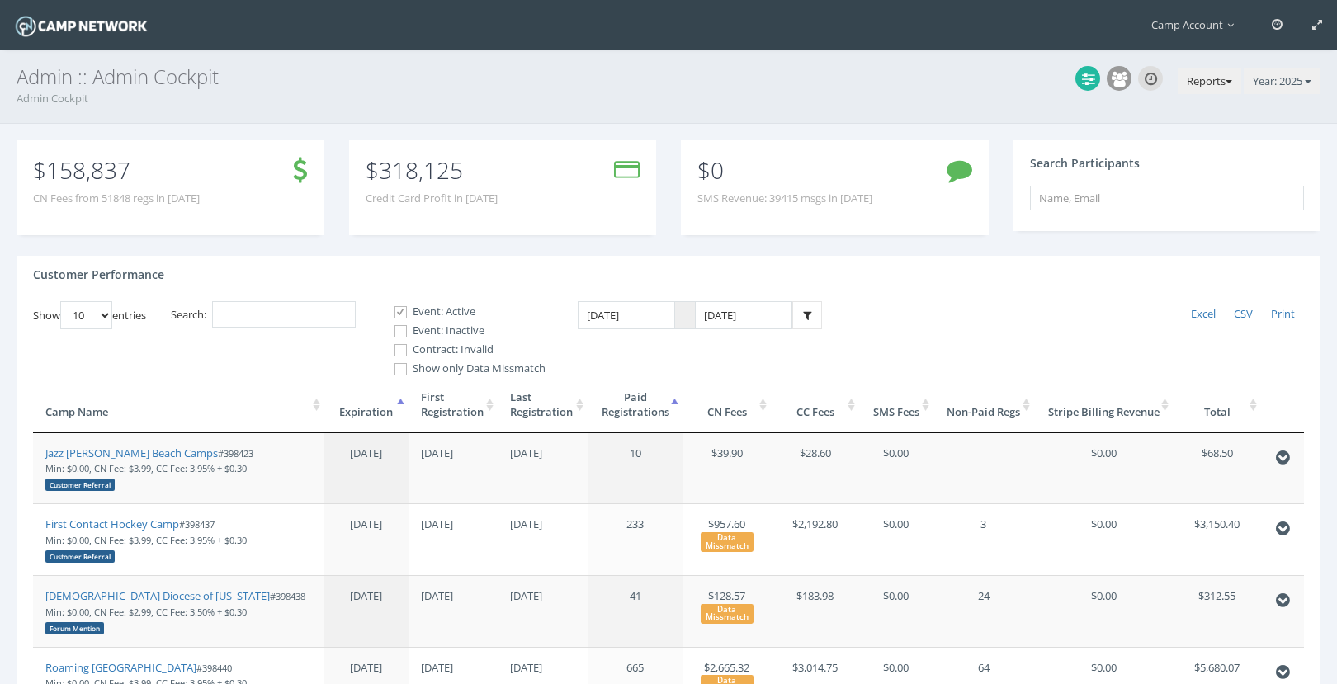
click at [1198, 89] on button "Reports" at bounding box center [1210, 82] width 64 height 26
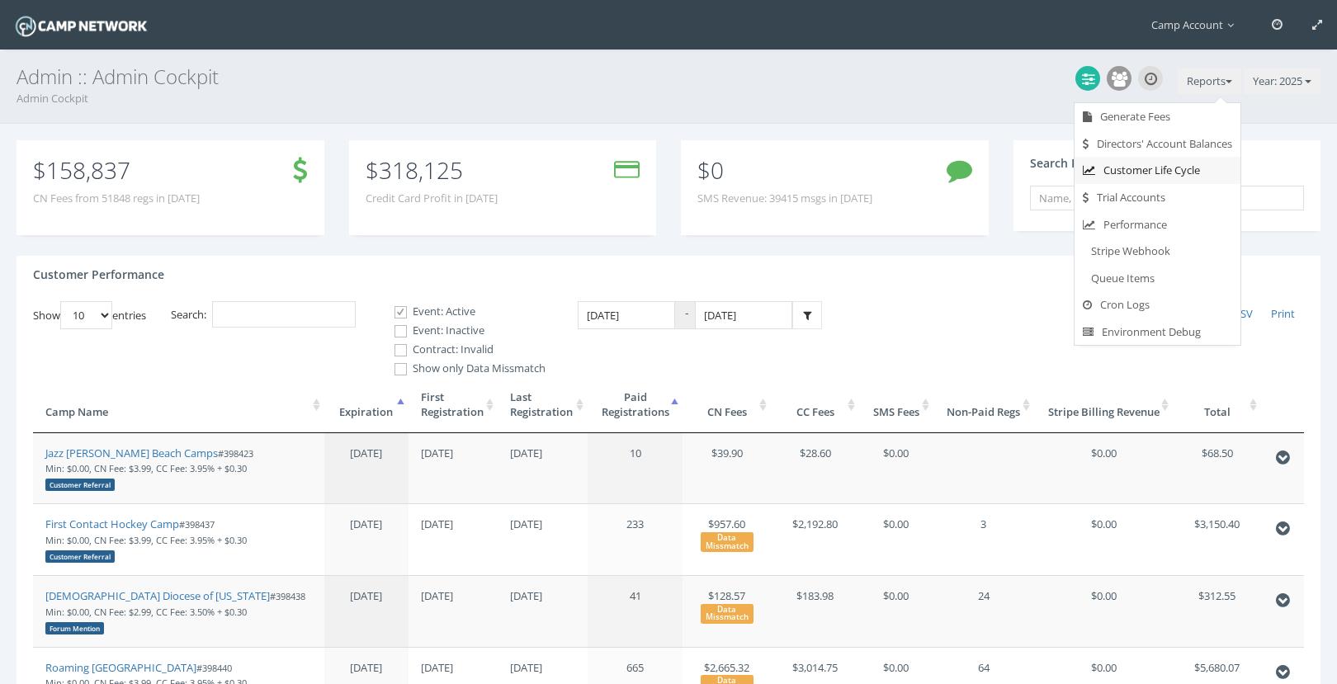
click at [1186, 180] on link "Customer Life Cycle" at bounding box center [1158, 170] width 166 height 27
